Goal: Information Seeking & Learning: Find specific fact

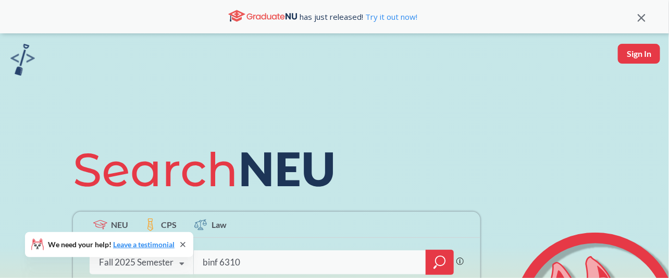
type input "binf 6310"
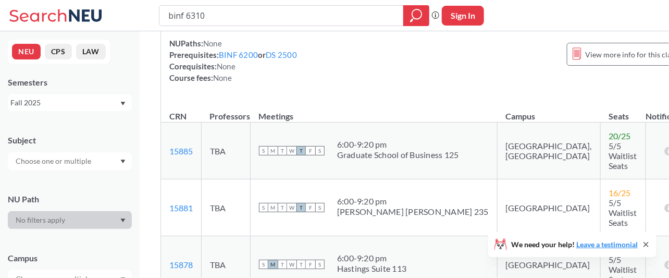
scroll to position [205, 0]
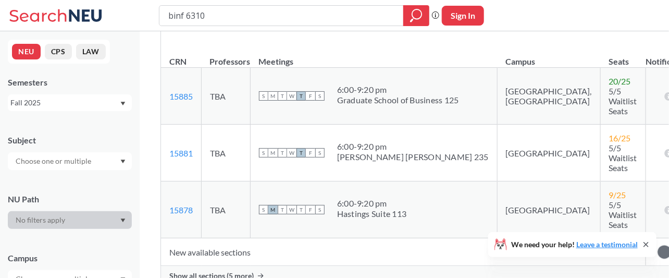
click at [271, 266] on div "Show all sections (5 more)" at bounding box center [427, 276] width 533 height 20
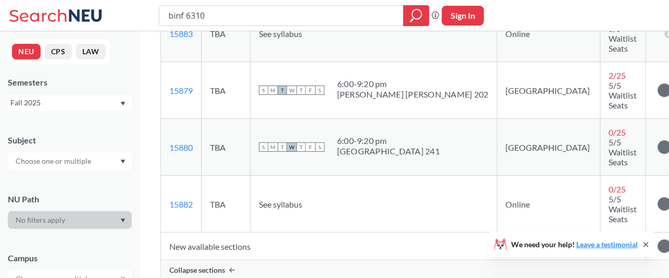
scroll to position [494, 0]
drag, startPoint x: 239, startPoint y: 16, endPoint x: 94, endPoint y: 23, distance: 145.1
click at [94, 23] on div "binf 6310 Phrase search guarantees the exact search appears in the results. Ex.…" at bounding box center [334, 15] width 669 height 31
type input "biol 6310"
